Goal: Task Accomplishment & Management: Complete application form

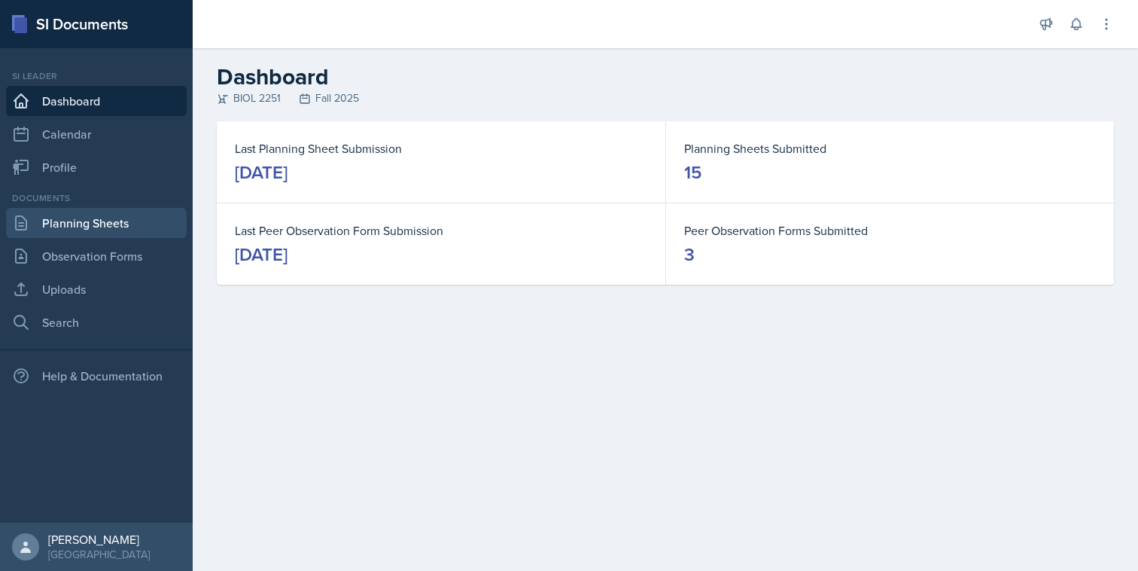
click at [123, 227] on link "Planning Sheets" at bounding box center [96, 223] width 181 height 30
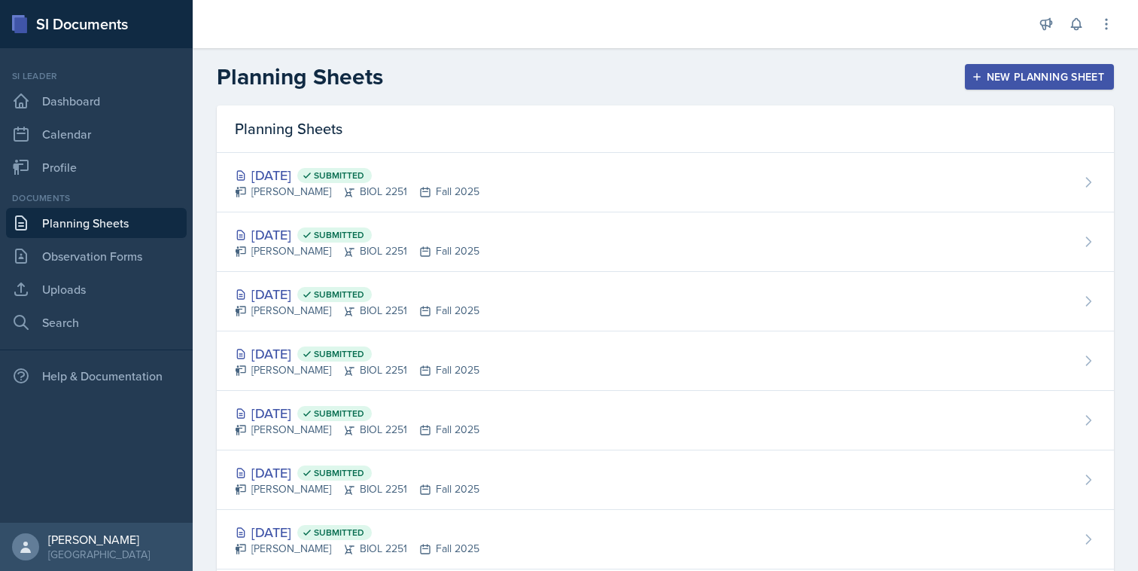
click at [1019, 90] on header "Planning Sheets New Planning Sheet" at bounding box center [666, 76] width 946 height 57
click at [1012, 88] on button "New Planning Sheet" at bounding box center [1039, 77] width 149 height 26
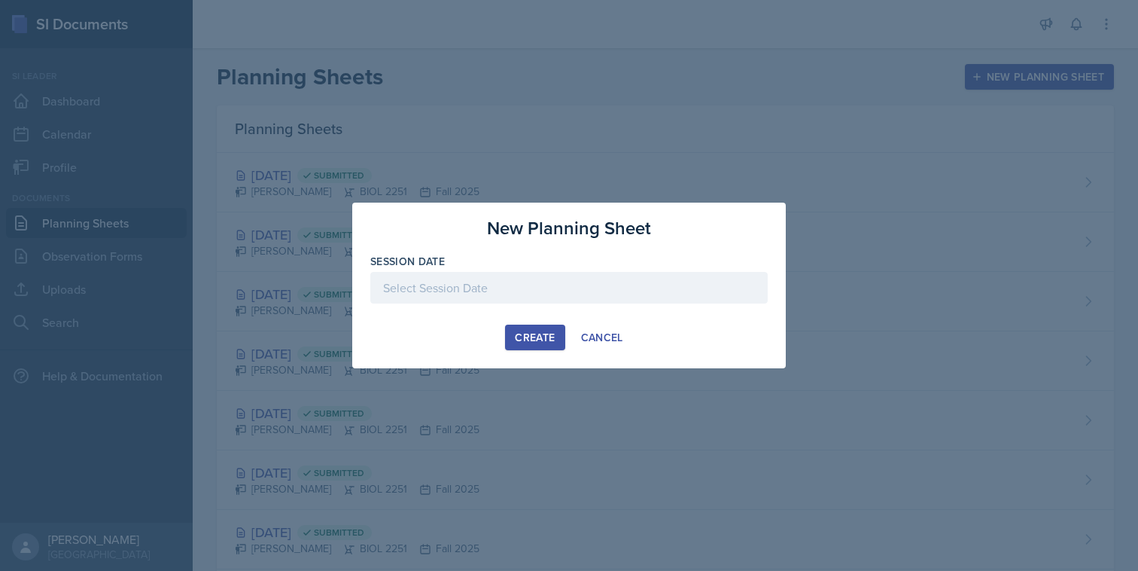
click at [671, 285] on div at bounding box center [568, 288] width 397 height 32
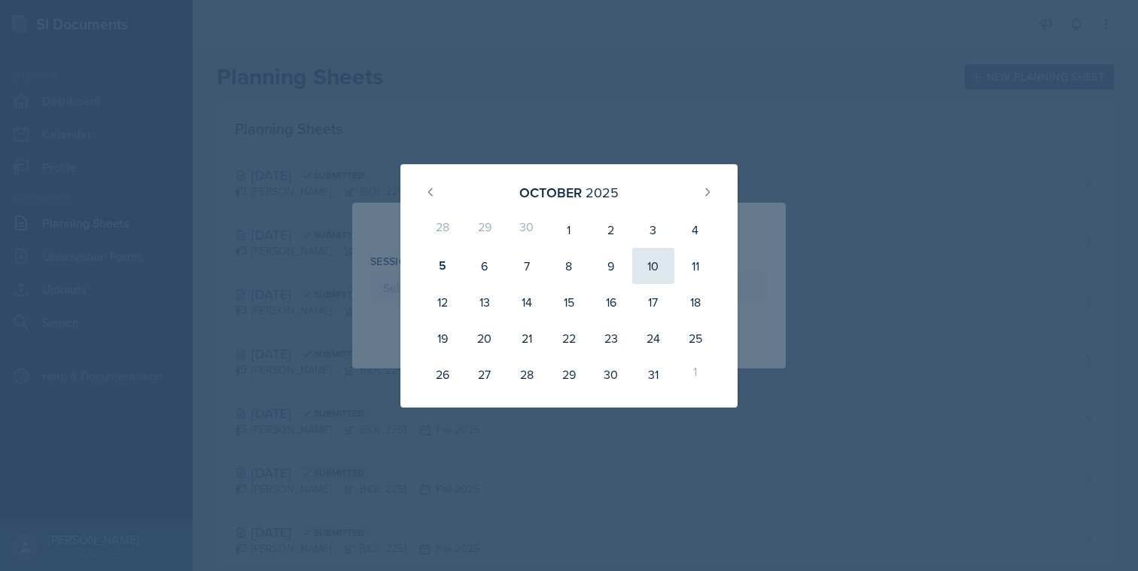
click at [655, 264] on div "10" at bounding box center [653, 266] width 42 height 36
type input "[DATE]"
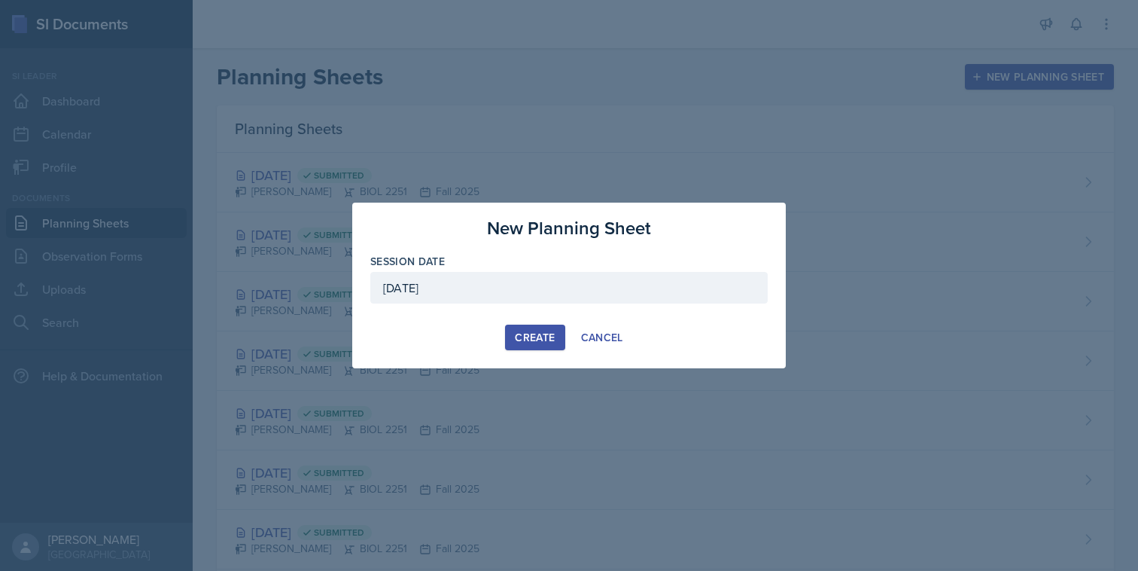
click at [512, 331] on button "Create" at bounding box center [534, 337] width 59 height 26
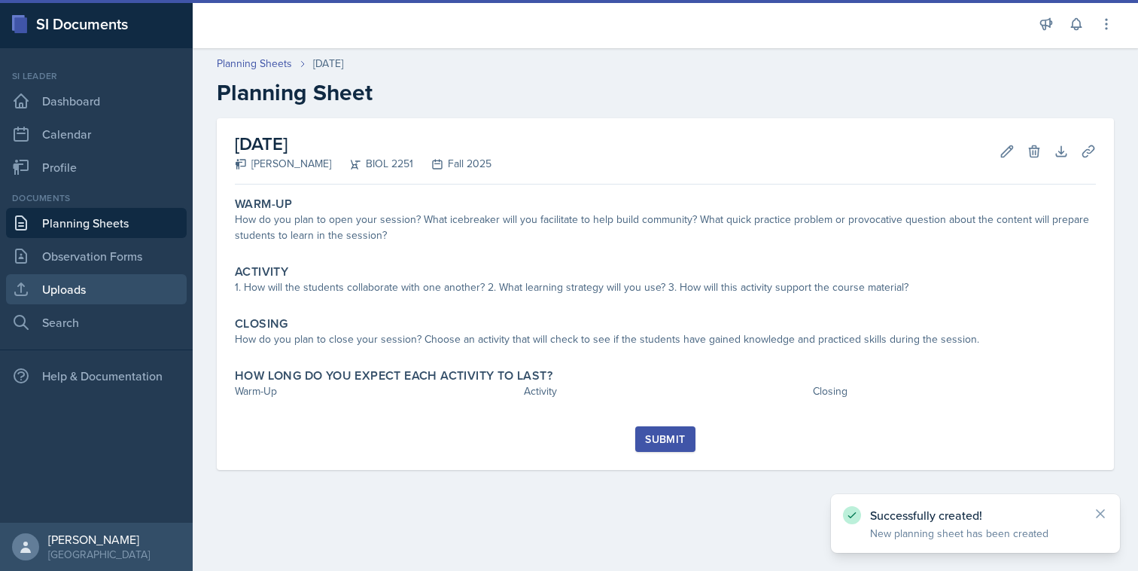
click at [111, 279] on link "Uploads" at bounding box center [96, 289] width 181 height 30
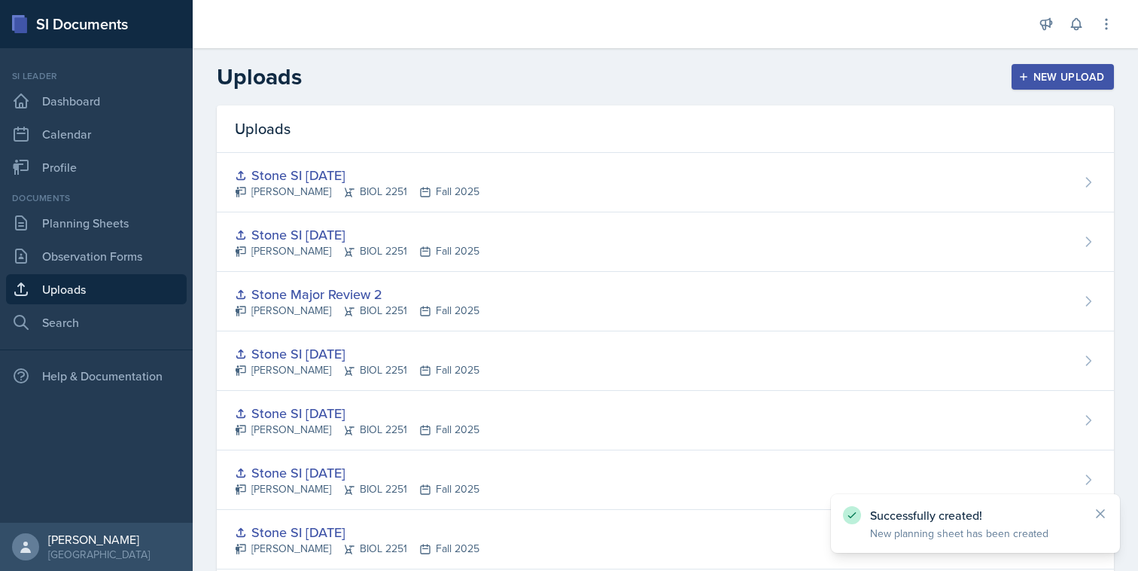
click at [1062, 81] on div "New Upload" at bounding box center [1064, 77] width 84 height 12
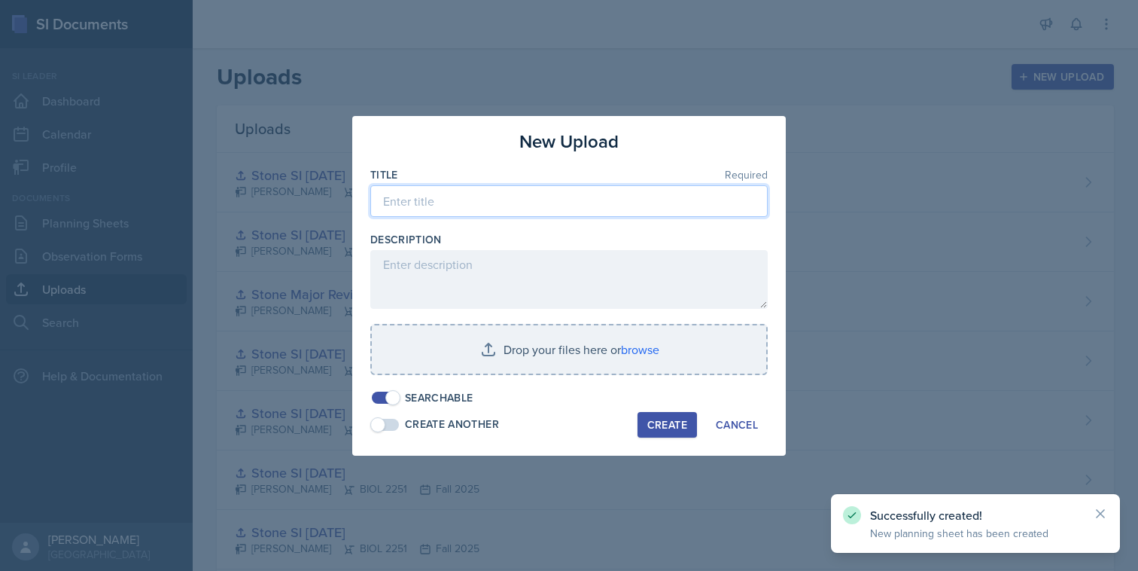
click at [672, 213] on input at bounding box center [568, 201] width 397 height 32
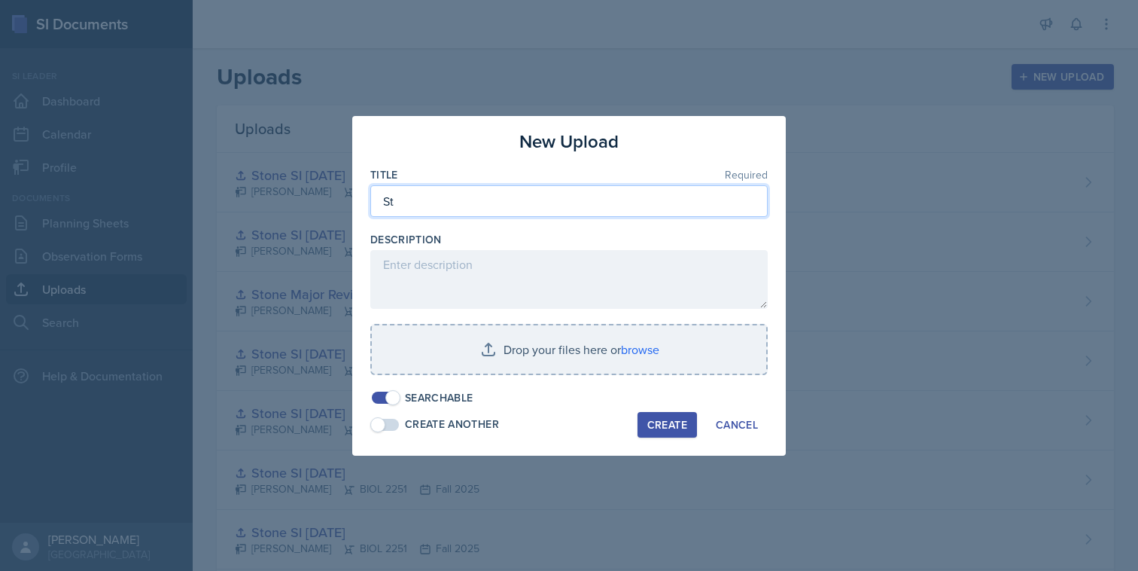
type input "S"
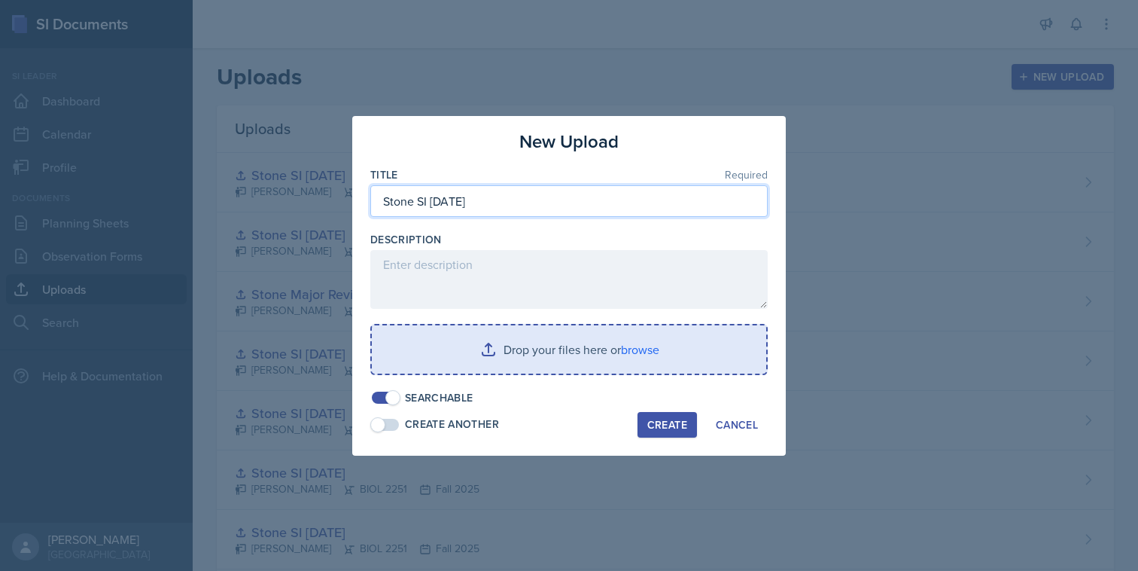
type input "Stone SI [DATE]"
click at [675, 370] on input "file" at bounding box center [569, 349] width 394 height 48
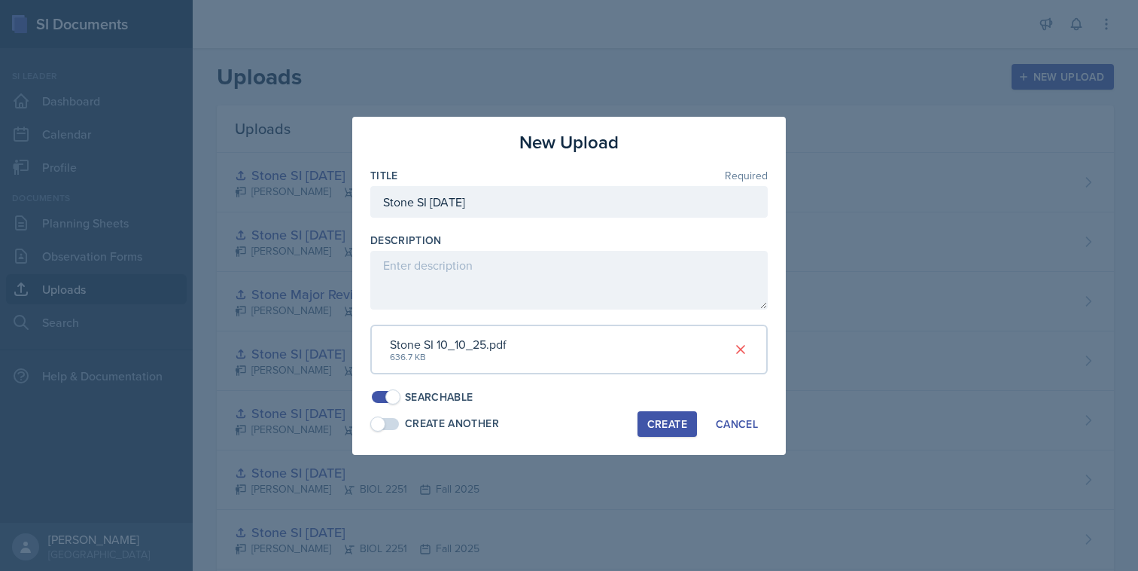
click at [673, 419] on div "Create" at bounding box center [667, 424] width 40 height 12
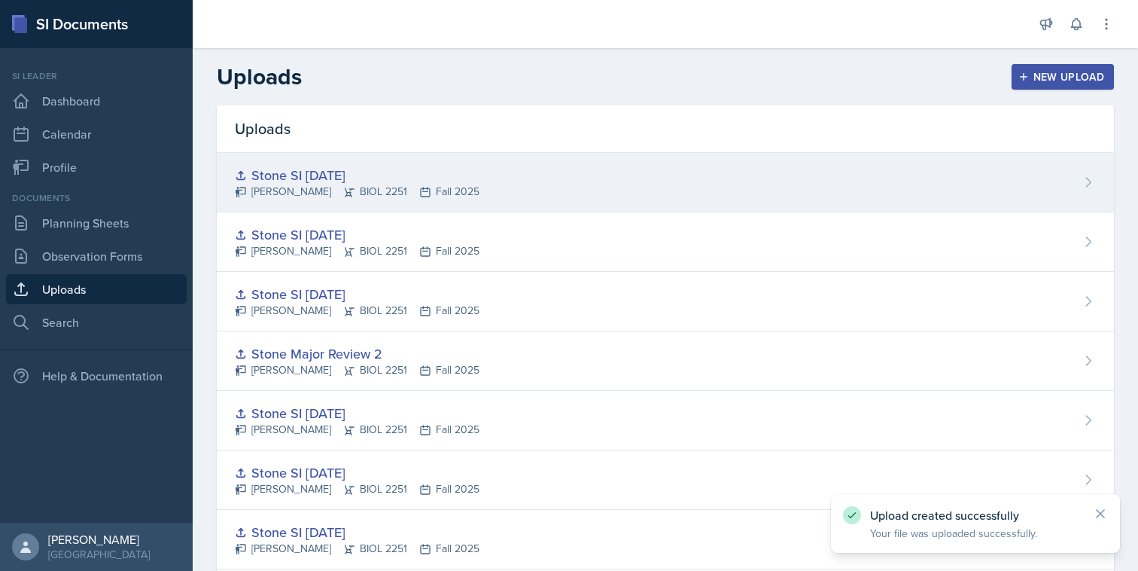
click at [1010, 176] on div "Stone SI [DATE] [PERSON_NAME] BIOL 2251 Fall 2025" at bounding box center [665, 182] width 897 height 59
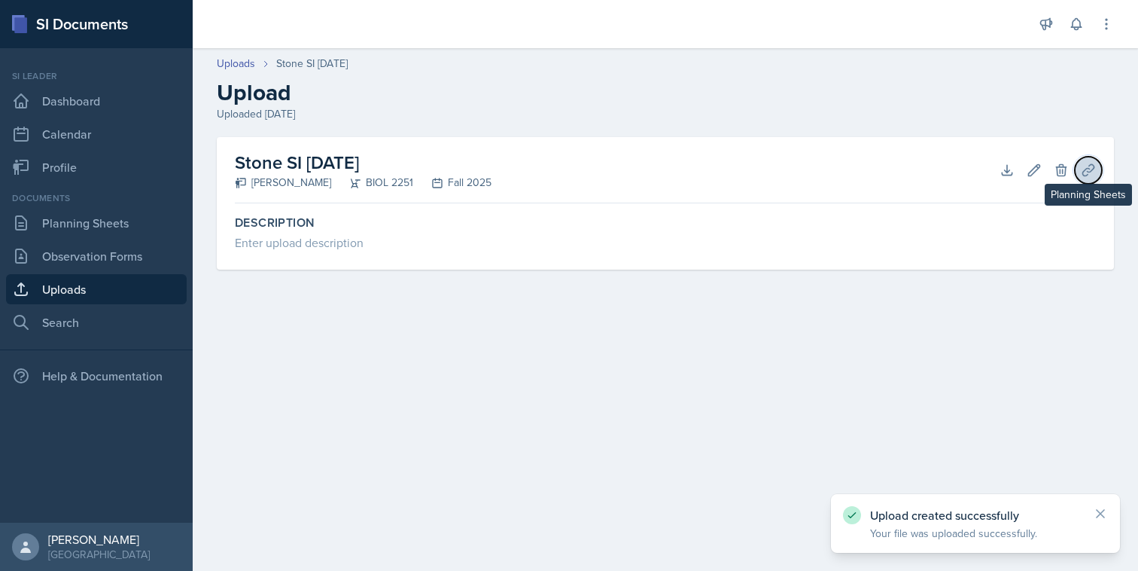
click at [1087, 176] on icon at bounding box center [1088, 170] width 15 height 15
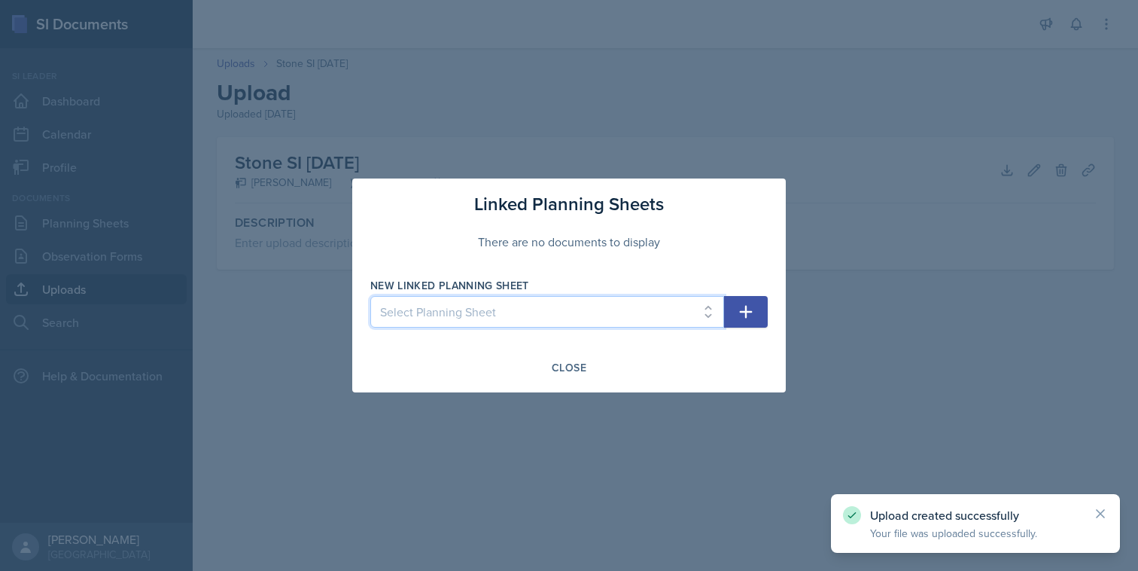
click at [671, 319] on select "Select Planning Sheet [DATE] [DATE] [DATE] [DATE] [DATE] [DATE] [DATE] [DATE] […" at bounding box center [547, 312] width 354 height 32
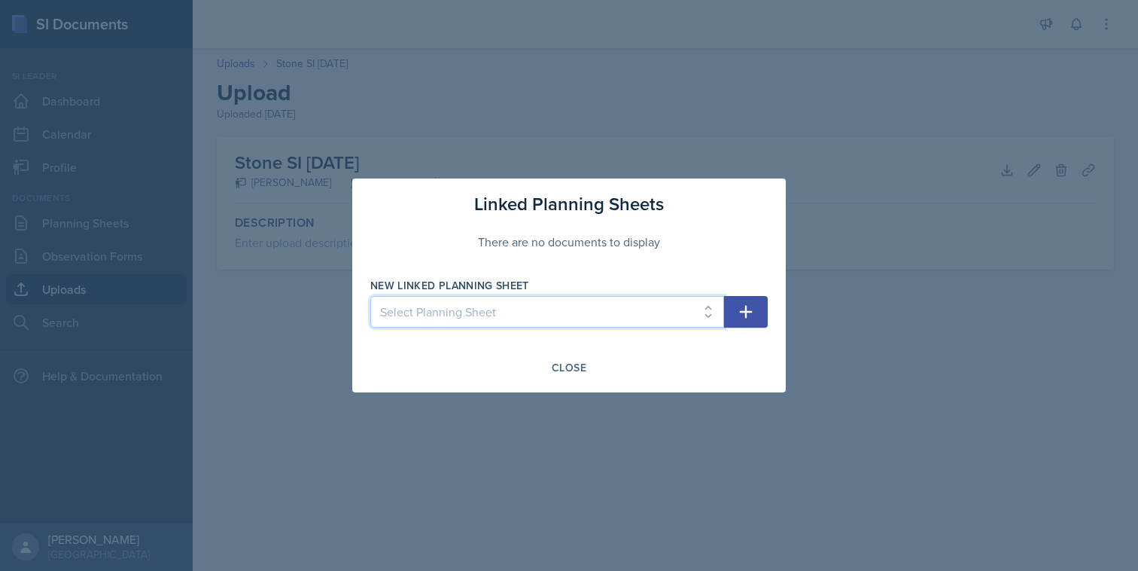
select select "afe5a440-94bb-4345-8a6b-30f4c39d20be"
click at [370, 296] on select "Select Planning Sheet [DATE] [DATE] [DATE] [DATE] [DATE] [DATE] [DATE] [DATE] […" at bounding box center [547, 312] width 354 height 32
click at [729, 307] on button "button" at bounding box center [746, 312] width 44 height 32
select select
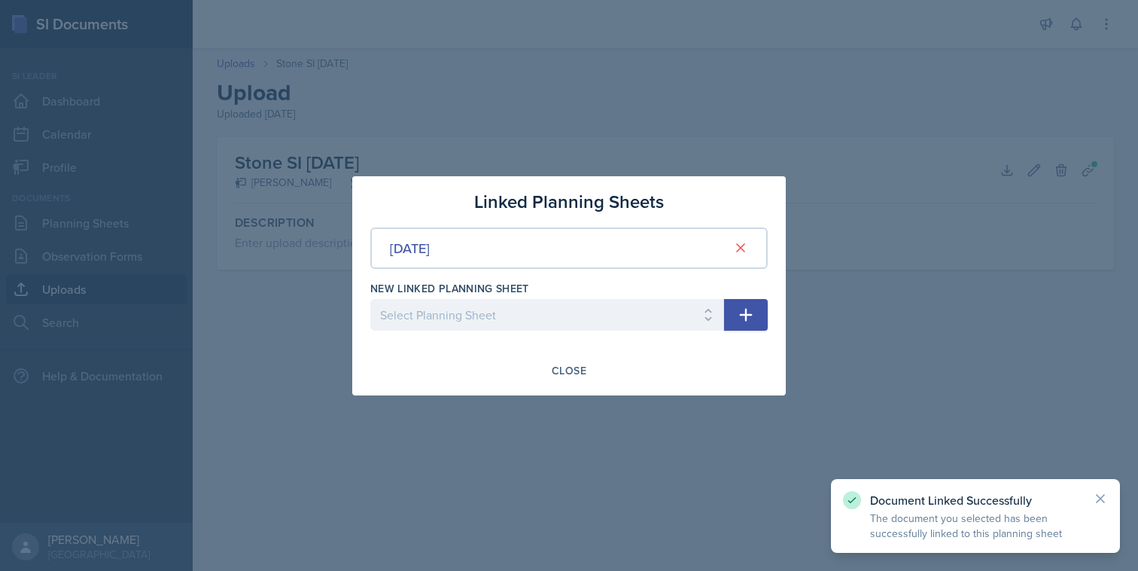
click at [603, 361] on div "Close" at bounding box center [568, 371] width 397 height 26
click at [540, 395] on div at bounding box center [569, 285] width 1138 height 571
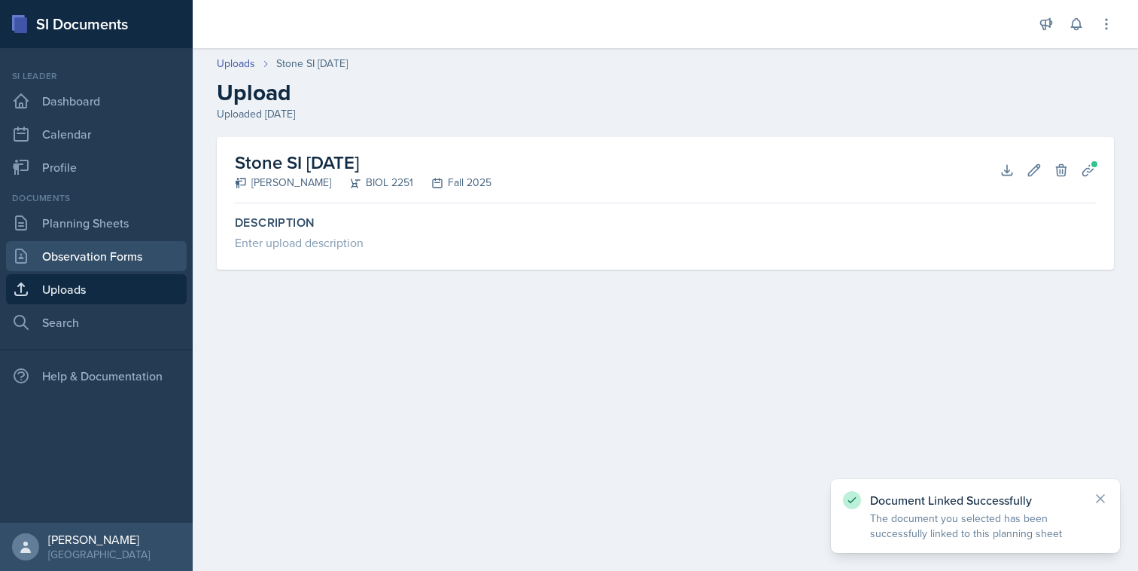
click at [92, 241] on link "Observation Forms" at bounding box center [96, 256] width 181 height 30
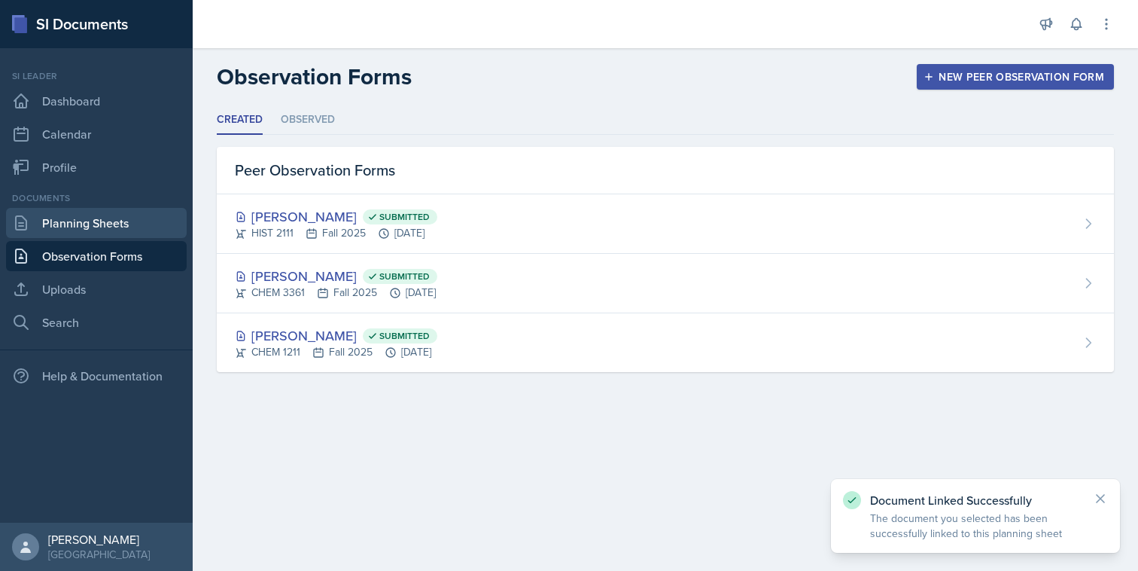
click at [92, 230] on link "Planning Sheets" at bounding box center [96, 223] width 181 height 30
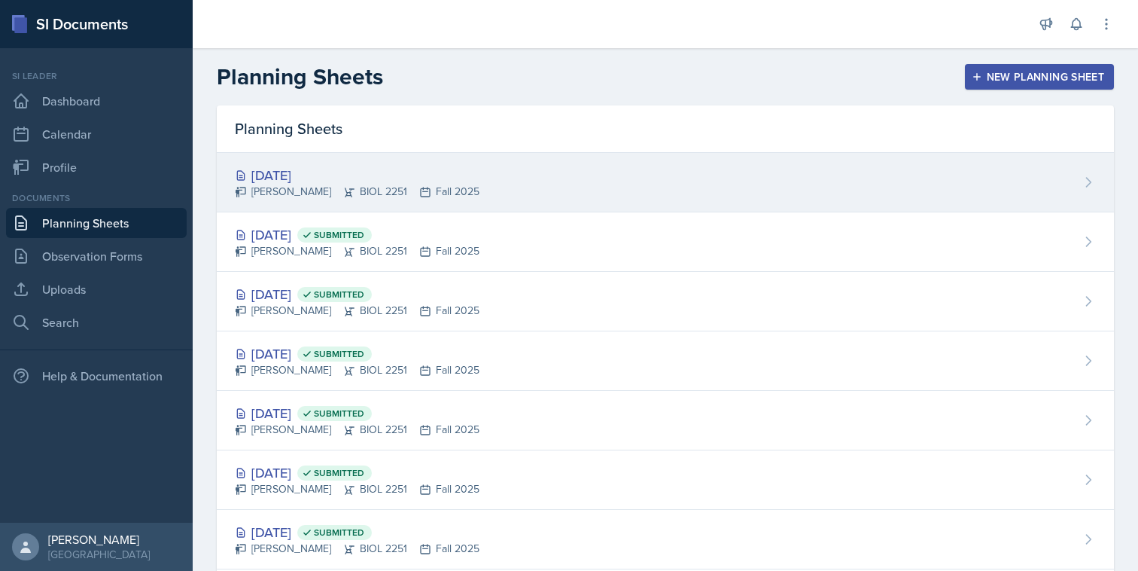
click at [315, 203] on div "[DATE] [PERSON_NAME] BIOL 2251 Fall 2025" at bounding box center [665, 182] width 897 height 59
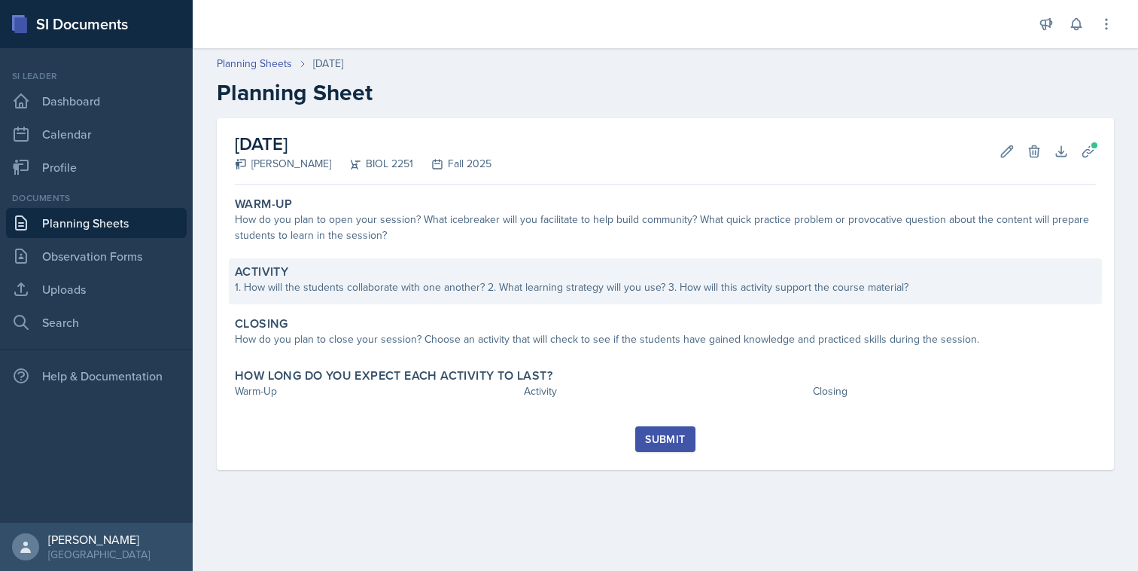
click at [455, 276] on div "Activity" at bounding box center [665, 271] width 861 height 15
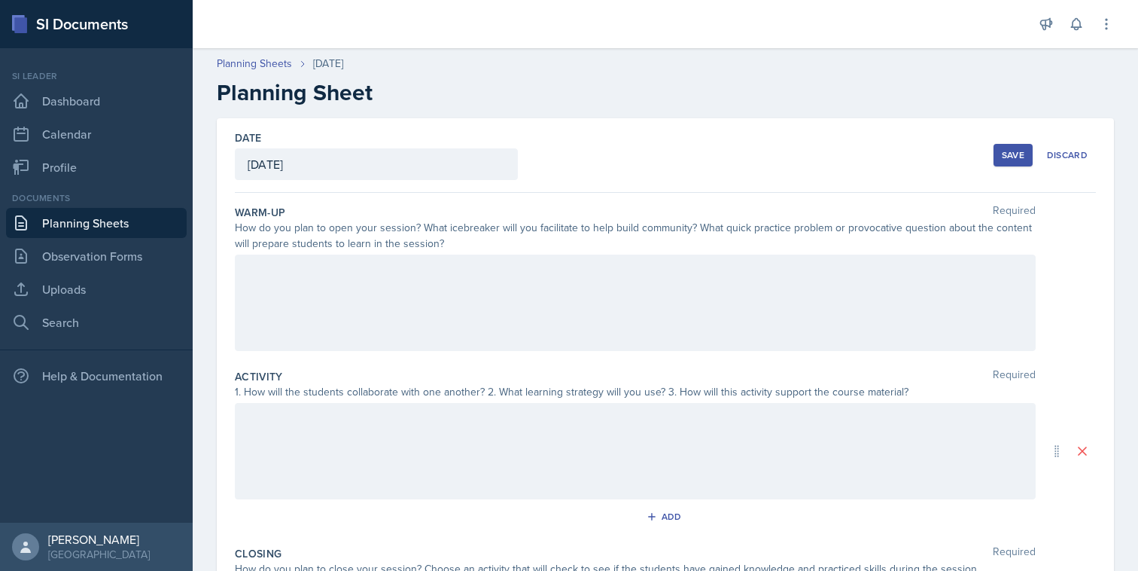
click at [455, 276] on div at bounding box center [635, 302] width 801 height 96
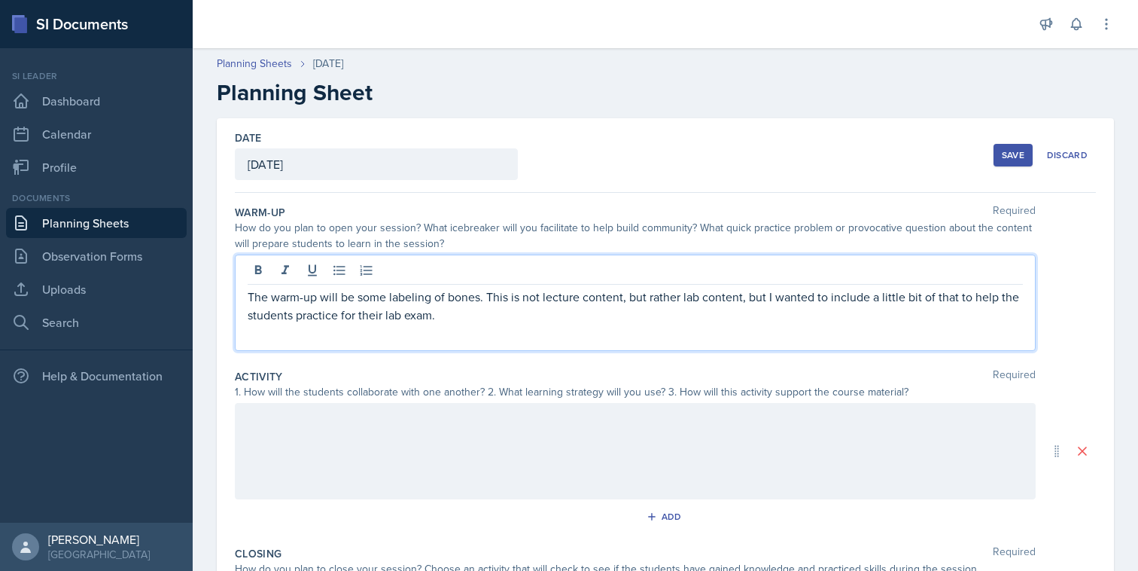
click at [764, 296] on p "The warm-up will be some labeling of bones. This is not lecture content, but ra…" at bounding box center [635, 306] width 775 height 36
drag, startPoint x: 954, startPoint y: 303, endPoint x: 872, endPoint y: 302, distance: 81.3
click at [872, 302] on p "The warm-up will be some labeling of bones. This is not lecture content, but ra…" at bounding box center [635, 306] width 775 height 36
click at [841, 310] on p "The warm-up will be some labeling of bones. This is not lecture content, but ra…" at bounding box center [635, 306] width 775 height 36
drag, startPoint x: 602, startPoint y: 311, endPoint x: 393, endPoint y: 309, distance: 209.3
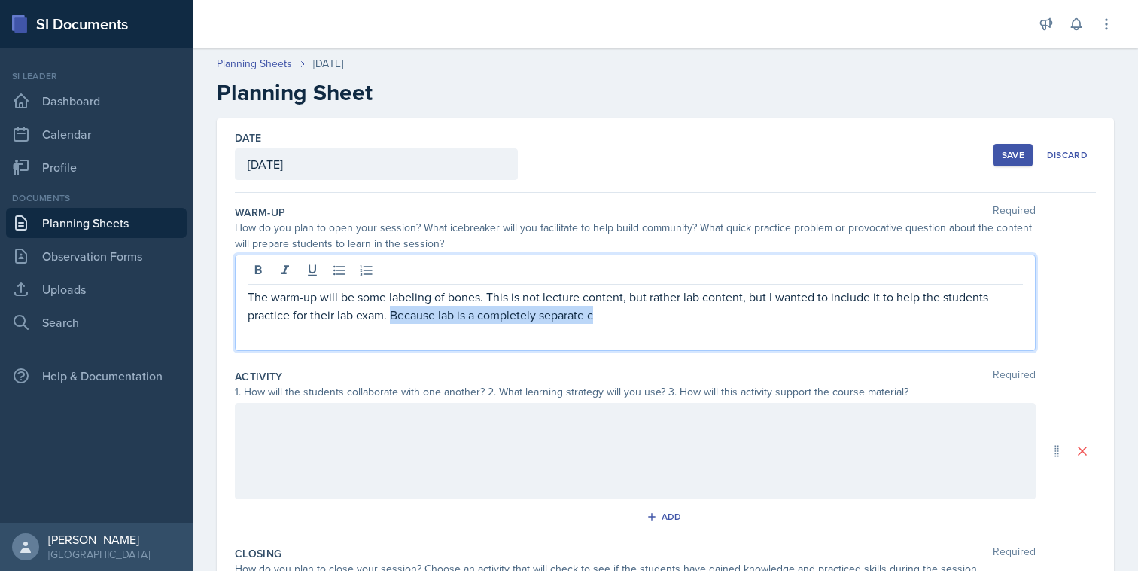
click at [393, 309] on p "The warm-up will be some labeling of bones. This is not lecture content, but ra…" at bounding box center [635, 306] width 775 height 36
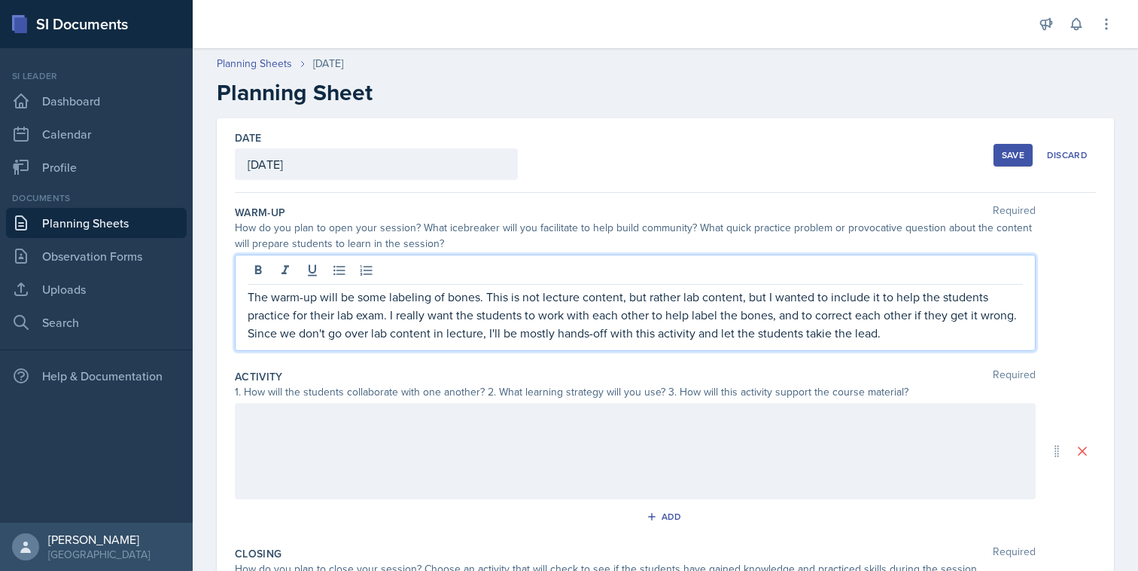
click at [822, 330] on p "The warm-up will be some labeling of bones. This is not lecture content, but ra…" at bounding box center [635, 315] width 775 height 54
click at [805, 403] on div at bounding box center [635, 451] width 801 height 96
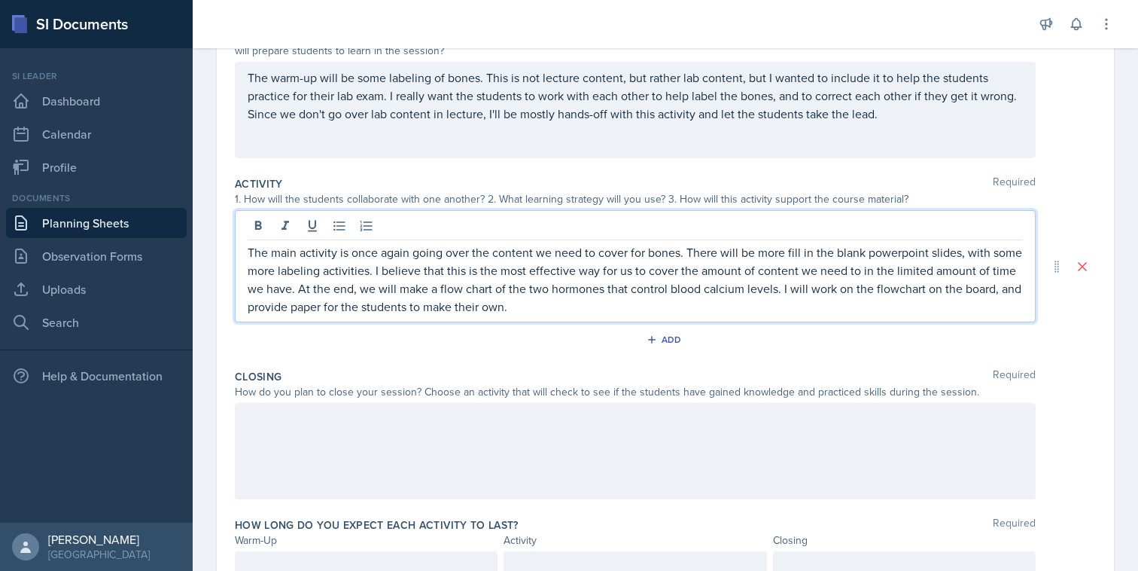
scroll to position [193, 0]
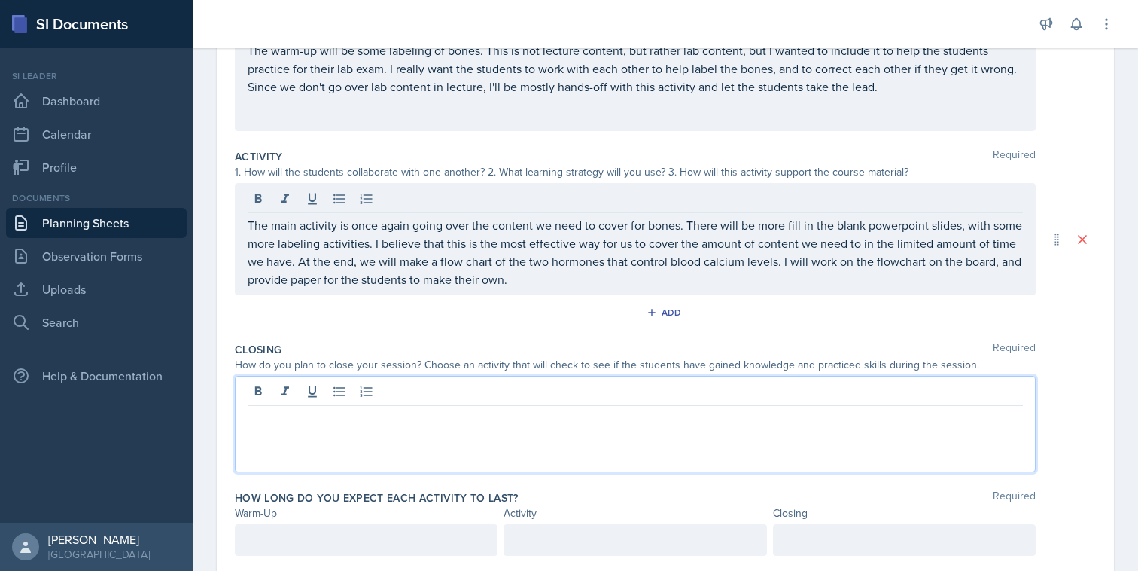
click at [692, 420] on p at bounding box center [635, 418] width 775 height 18
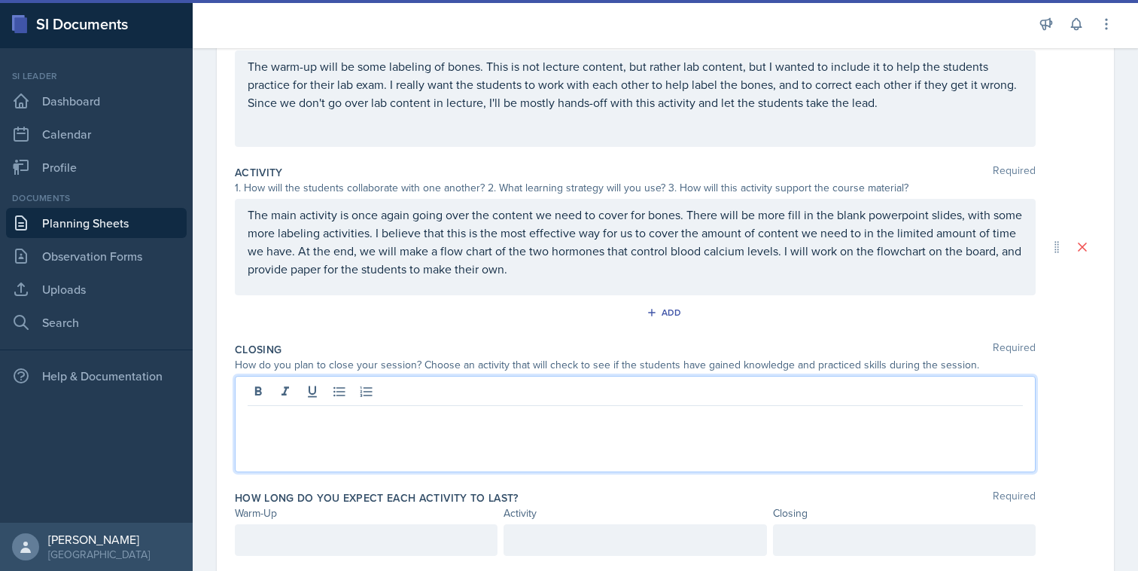
scroll to position [249, 0]
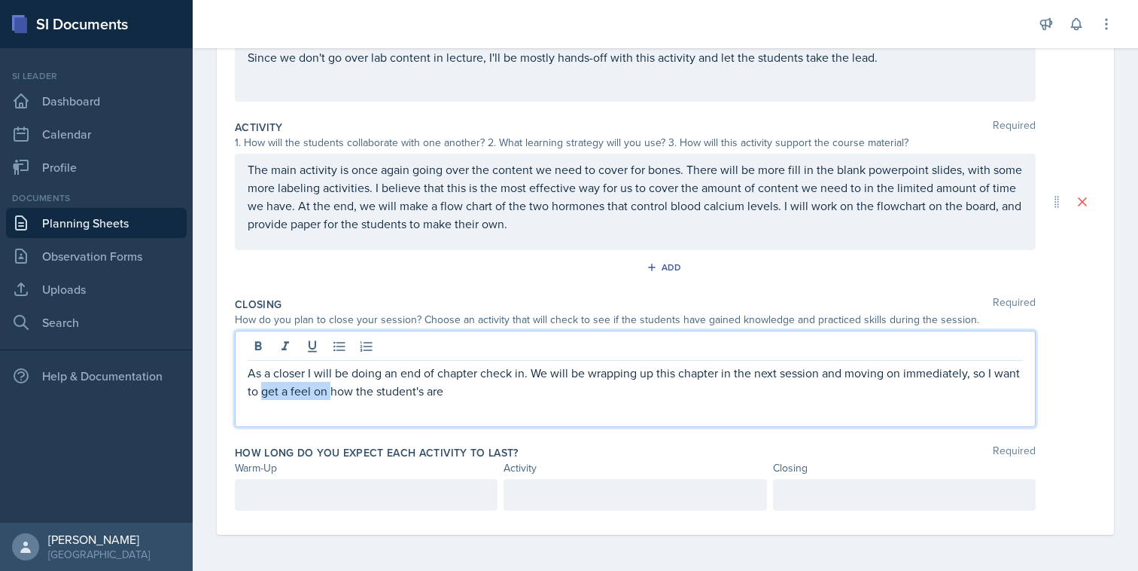
drag, startPoint x: 329, startPoint y: 392, endPoint x: 265, endPoint y: 392, distance: 64.0
click at [263, 392] on p "As a closer I will be doing an end of chapter check in. We will be wrapping up …" at bounding box center [635, 382] width 775 height 36
click at [461, 391] on p "As a closer I will be doing an end of chapter check in. We will be wrapping up …" at bounding box center [635, 382] width 775 height 36
click at [375, 393] on p "As a closer I will be doing an end of chapter check in. We will be wrapping up …" at bounding box center [635, 382] width 775 height 36
click at [453, 397] on p "As a closer I will be doing an end of chapter check in. We will be wrapping up …" at bounding box center [635, 382] width 775 height 36
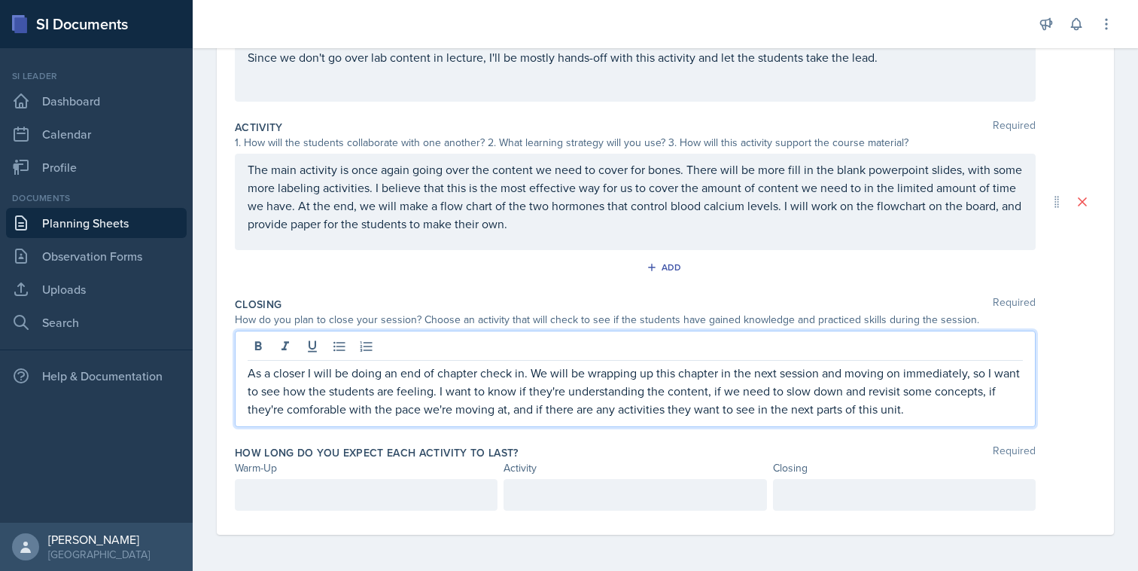
click at [300, 413] on p "As a closer I will be doing an end of chapter check in. We will be wrapping up …" at bounding box center [635, 391] width 775 height 54
click at [485, 492] on div at bounding box center [366, 495] width 263 height 32
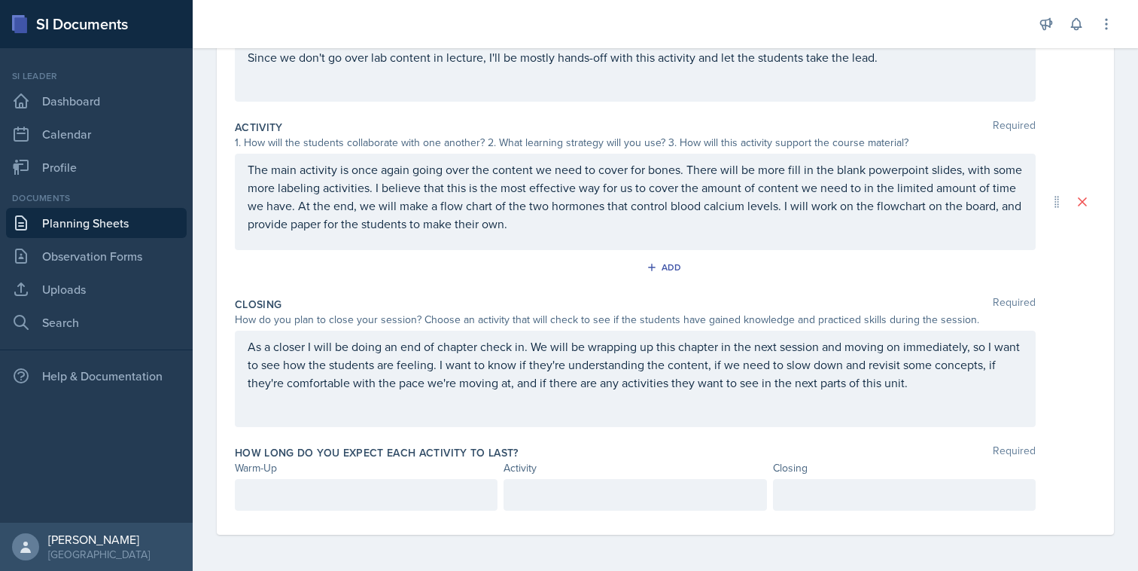
scroll to position [276, 0]
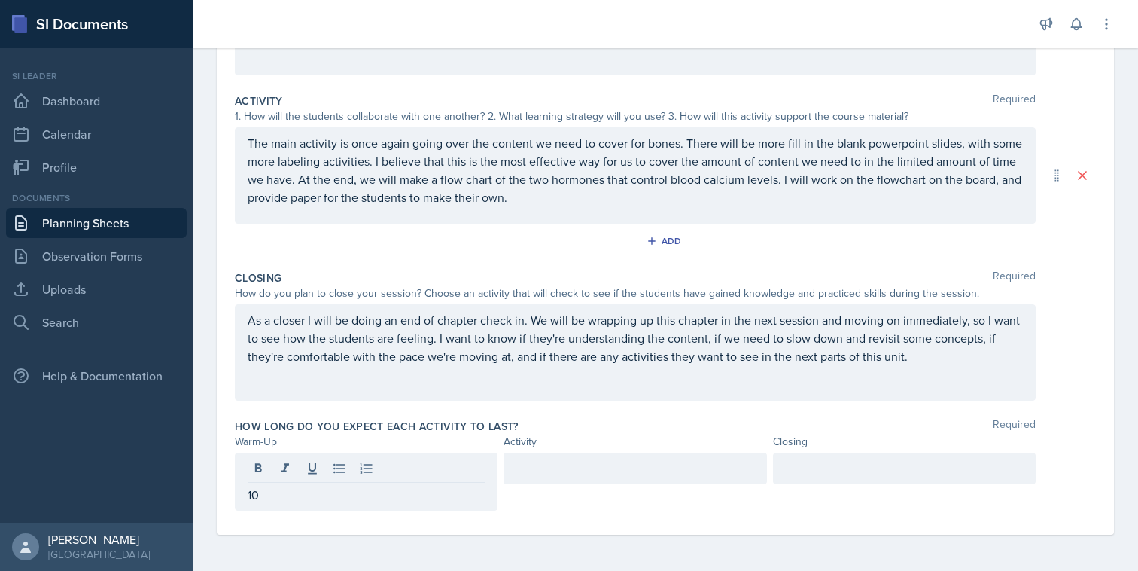
click at [623, 482] on div at bounding box center [635, 468] width 263 height 32
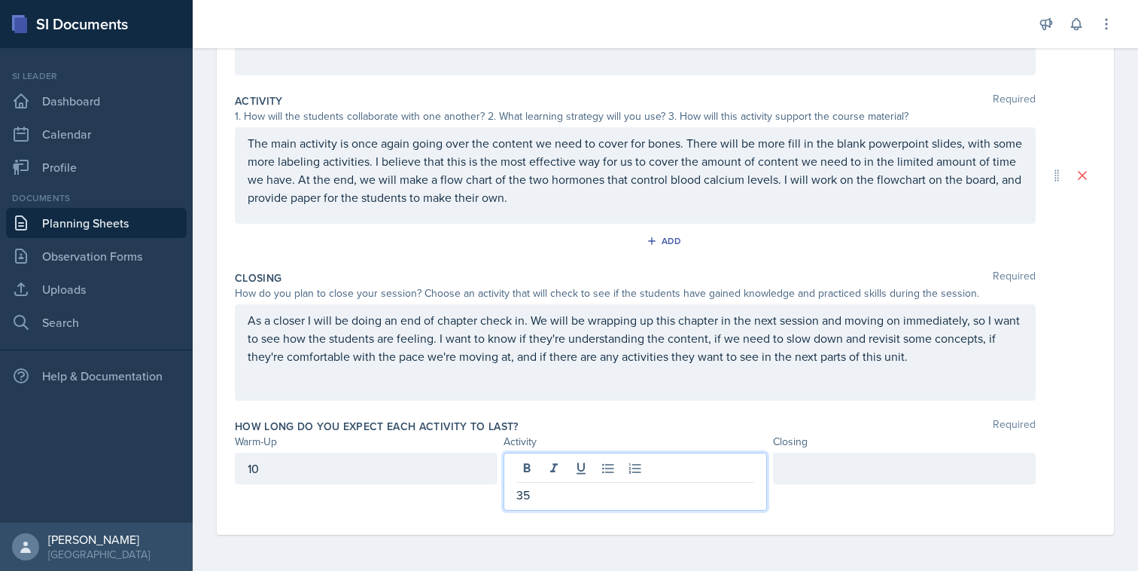
click at [851, 464] on div at bounding box center [904, 468] width 263 height 32
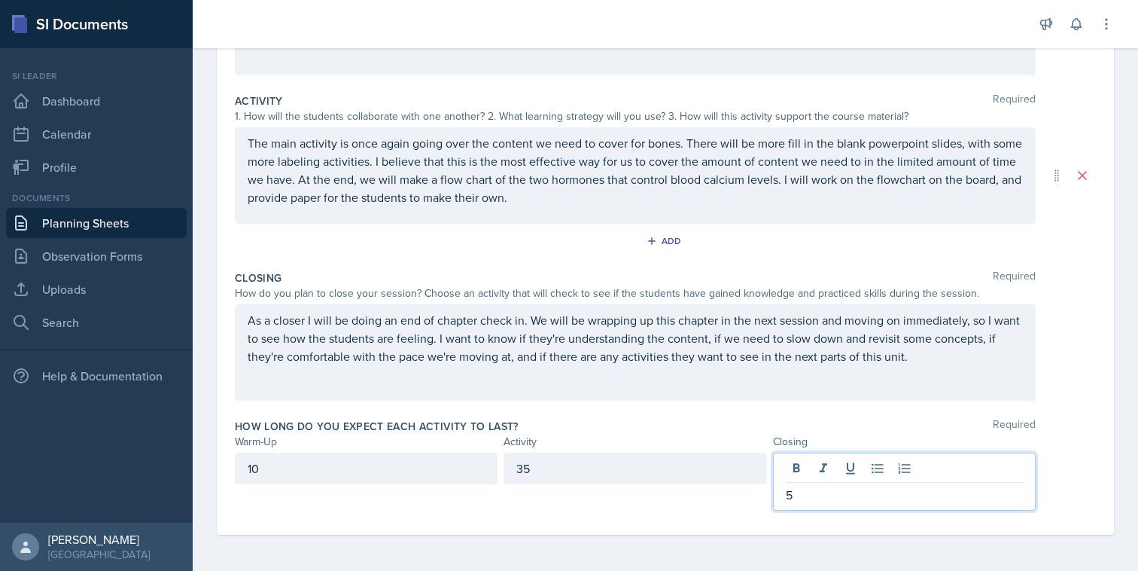
click at [371, 457] on div "10" at bounding box center [366, 468] width 263 height 32
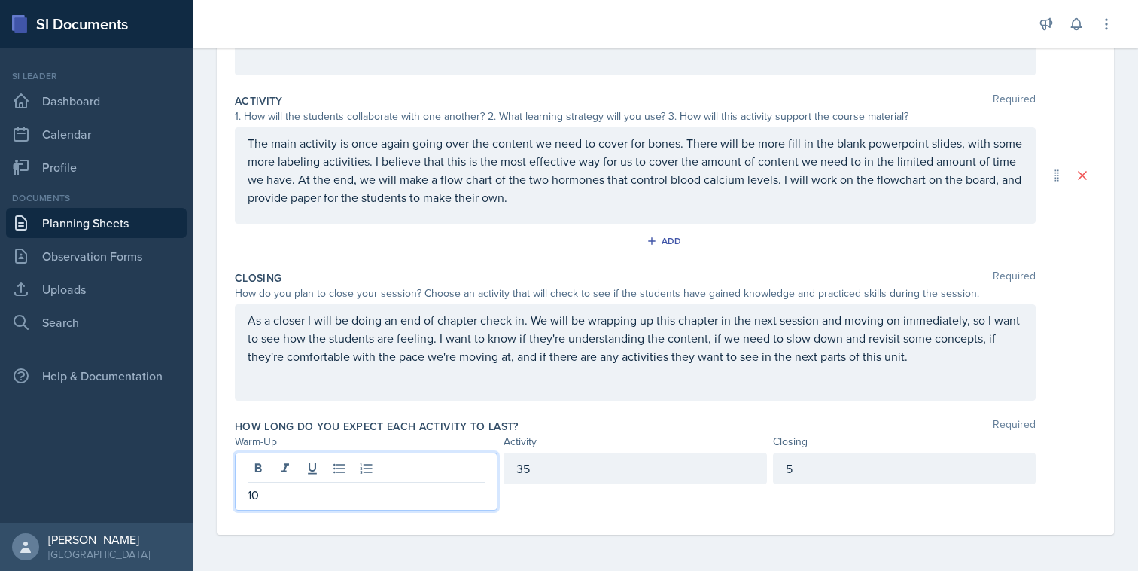
click at [453, 440] on div "Warm-Up" at bounding box center [366, 442] width 263 height 16
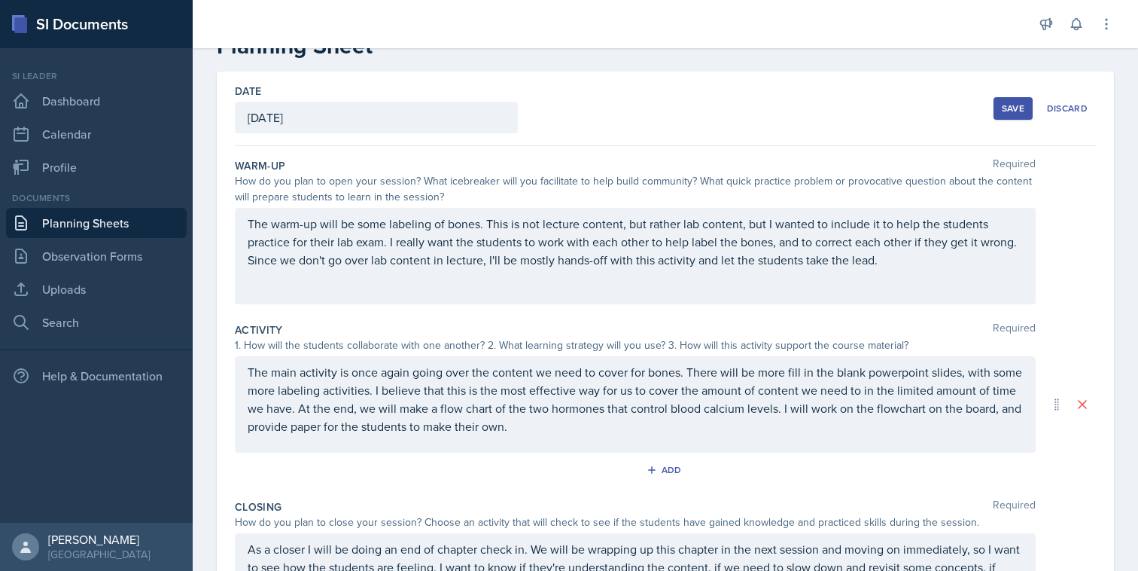
scroll to position [0, 0]
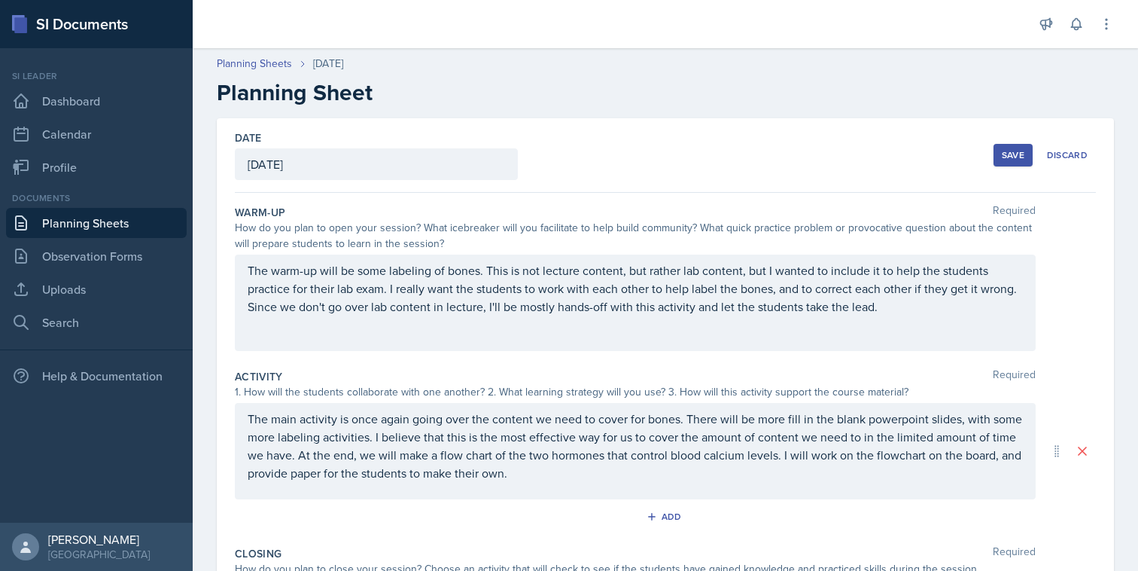
click at [994, 168] on div "Save Discard" at bounding box center [1045, 155] width 102 height 35
click at [1013, 151] on div "Save" at bounding box center [1013, 155] width 23 height 12
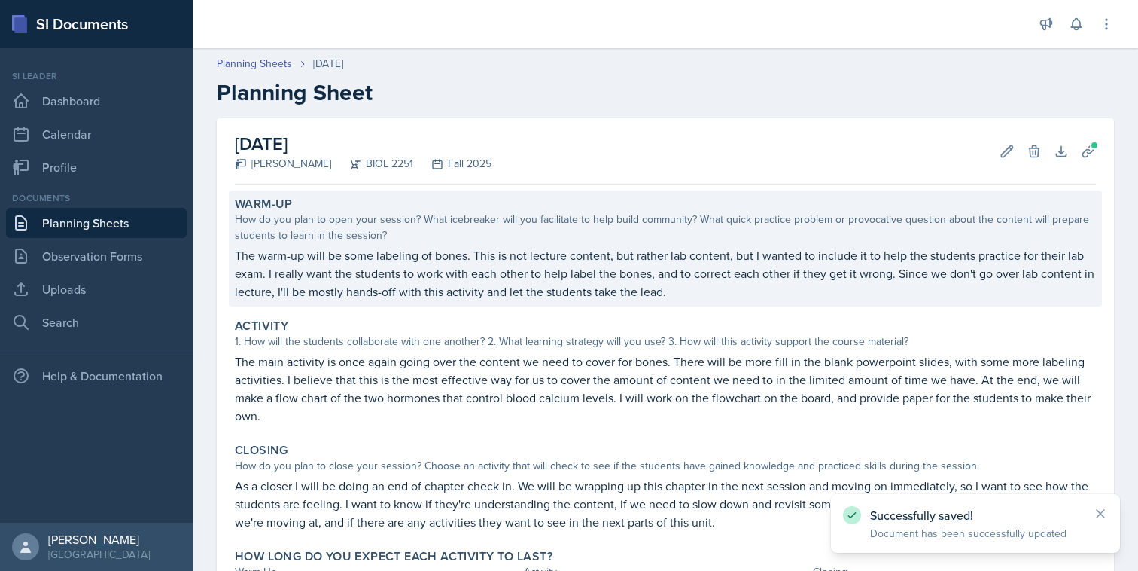
scroll to position [134, 0]
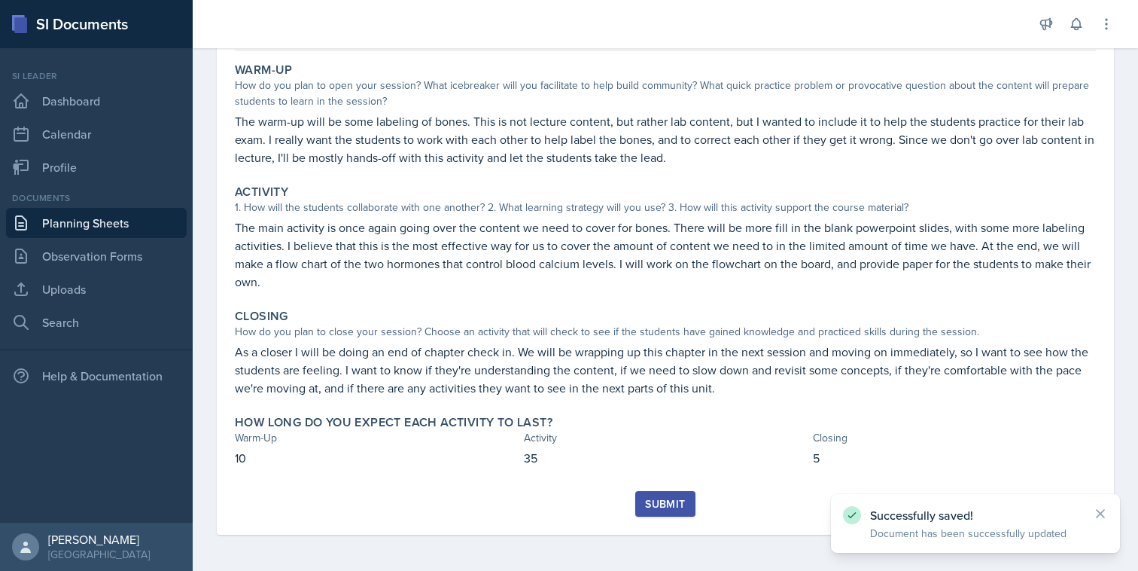
click at [685, 502] on button "Submit" at bounding box center [664, 504] width 59 height 26
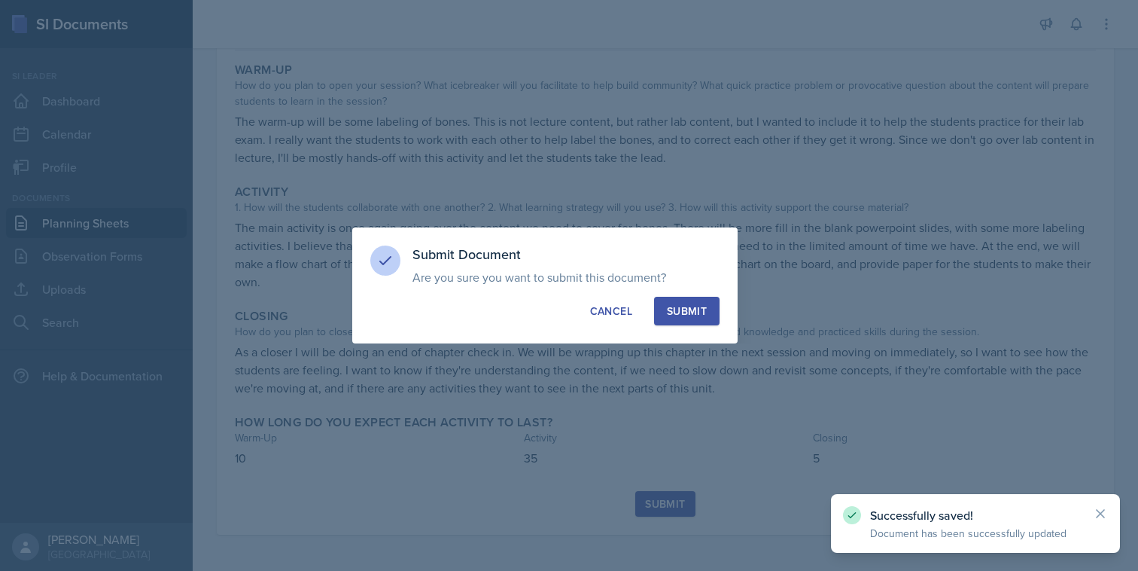
click at [702, 316] on div "Submit" at bounding box center [687, 310] width 40 height 15
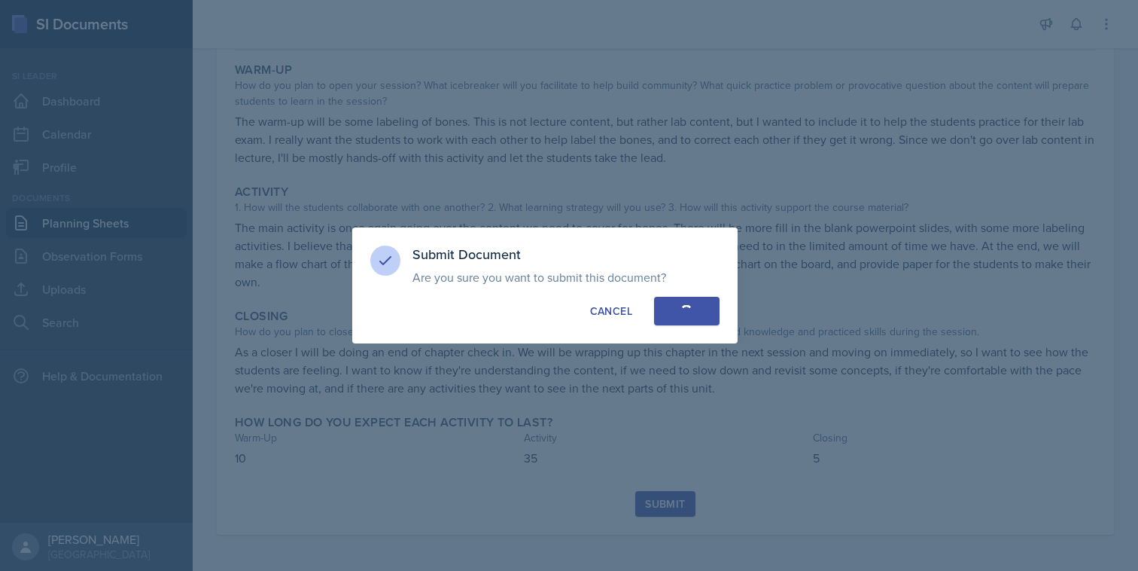
scroll to position [90, 0]
